Goal: Task Accomplishment & Management: Manage account settings

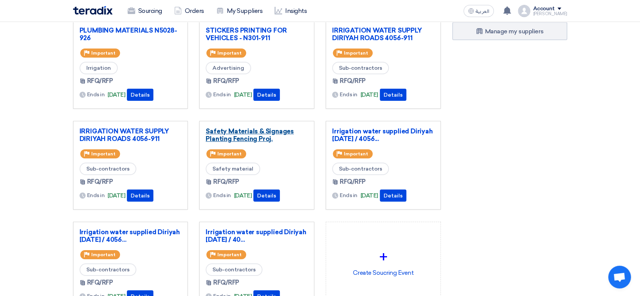
scroll to position [84, 0]
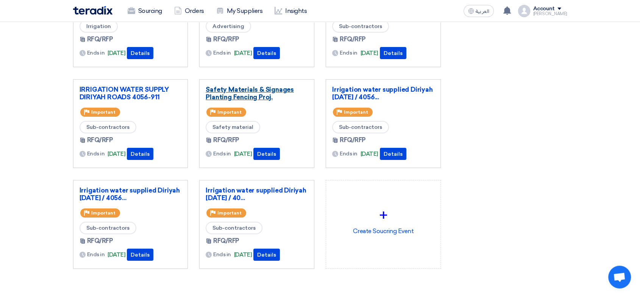
click at [237, 91] on link "Safety Materials & Signages Planting Fencing Proj." at bounding box center [257, 93] width 102 height 15
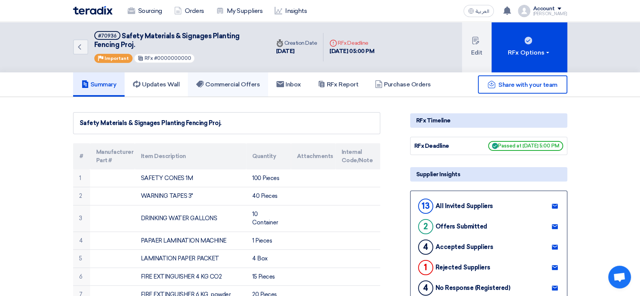
click at [230, 77] on link "Commercial Offers" at bounding box center [228, 84] width 80 height 24
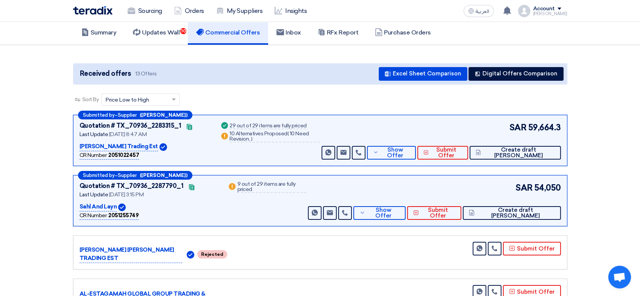
scroll to position [126, 0]
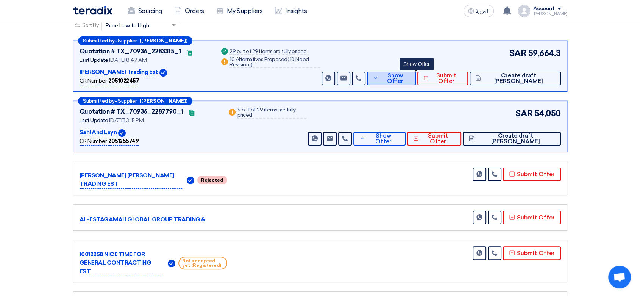
click at [407, 80] on span "Show Offer" at bounding box center [395, 78] width 30 height 11
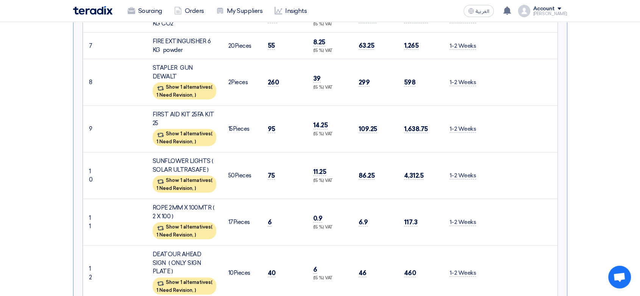
scroll to position [421, 0]
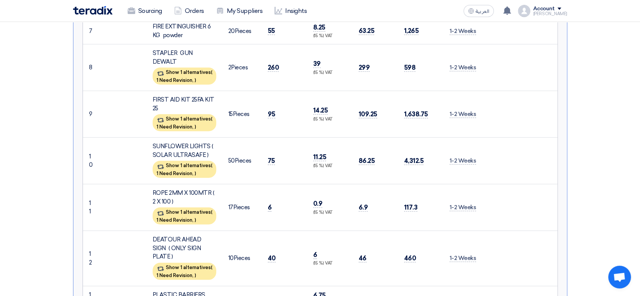
click at [177, 57] on td "STAPLER GUN DEWALT Show 1 alternatives ( 1 Need Revision, )" at bounding box center [185, 67] width 76 height 47
click at [182, 67] on div "Show 1 alternatives ( 1 Need Revision, )" at bounding box center [185, 75] width 64 height 17
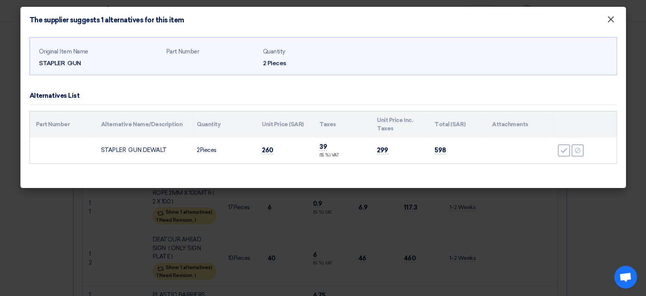
click at [613, 19] on span "×" at bounding box center [611, 21] width 8 height 15
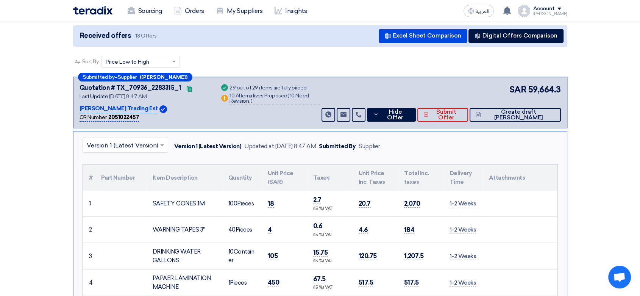
scroll to position [0, 0]
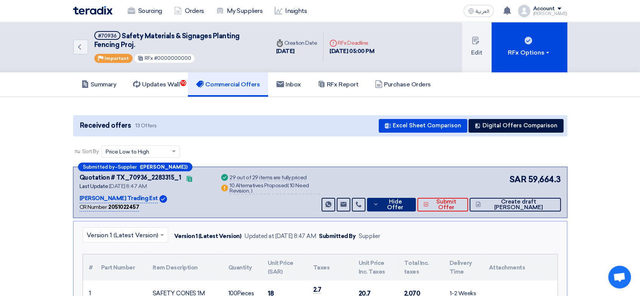
click at [405, 200] on button "Hide Offer" at bounding box center [391, 205] width 49 height 14
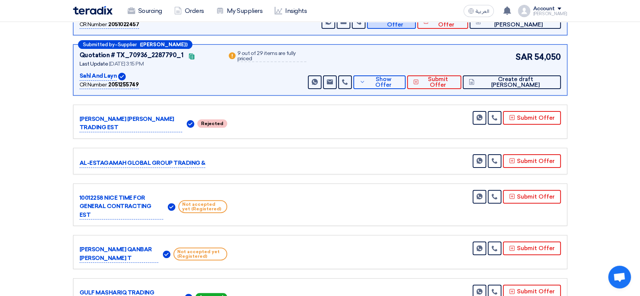
scroll to position [210, 0]
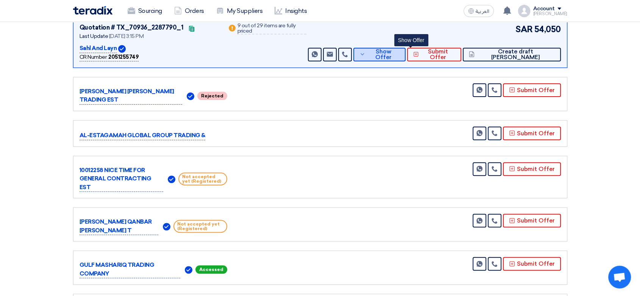
click at [397, 56] on button "Show Offer" at bounding box center [379, 55] width 52 height 14
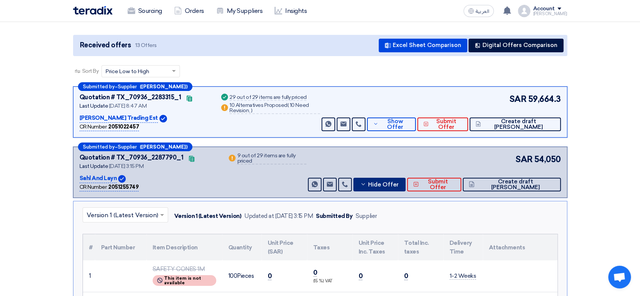
scroll to position [0, 0]
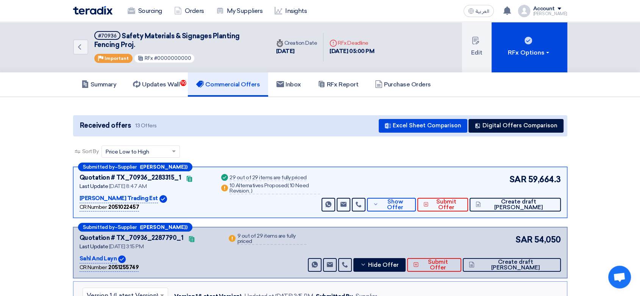
click at [91, 15] on div "Sourcing Orders My Suppliers Insights" at bounding box center [221, 11] width 297 height 17
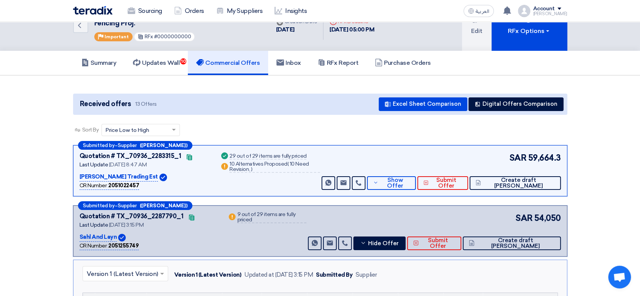
scroll to position [84, 0]
